Goal: Information Seeking & Learning: Compare options

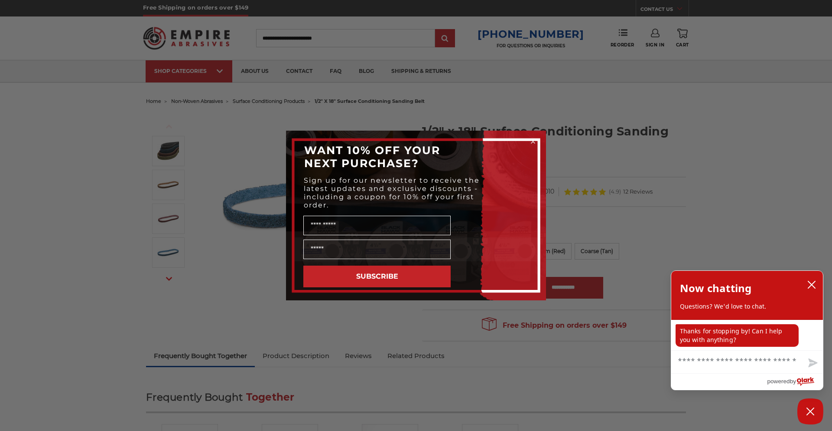
click at [718, 173] on div "Close dialog WANT 10% OFF YOUR NEXT PURCHASE? Sign up for our newsletter to rec…" at bounding box center [416, 215] width 832 height 431
click at [534, 142] on circle "Close dialog" at bounding box center [533, 141] width 8 height 8
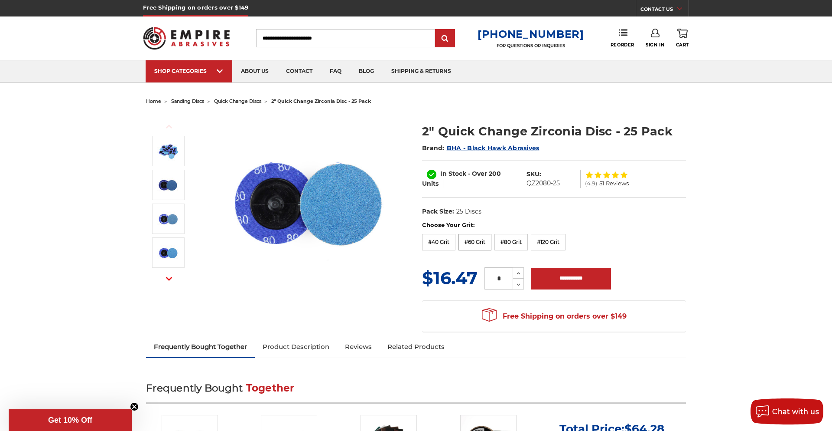
click at [477, 247] on label "#60 Grit" at bounding box center [475, 242] width 33 height 16
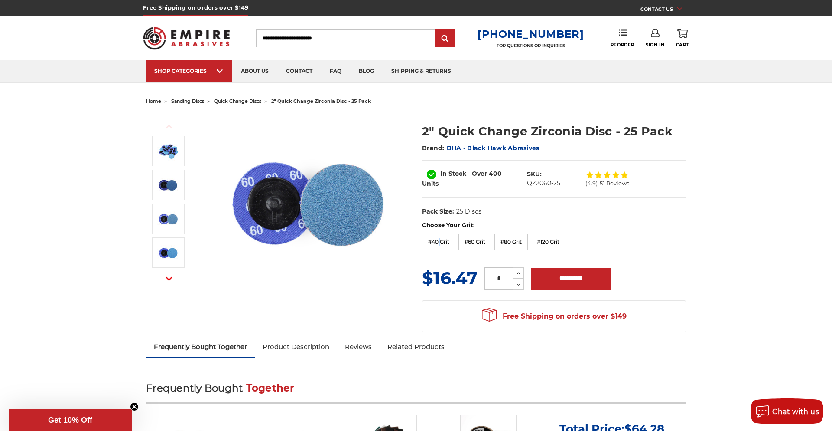
click at [438, 245] on label "#40 Grit" at bounding box center [438, 242] width 33 height 16
click at [436, 245] on label "#40 Grit" at bounding box center [438, 242] width 33 height 16
